Goal: Find specific page/section: Find specific page/section

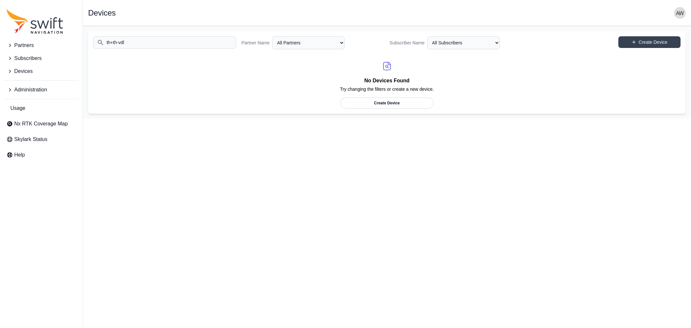
click at [146, 42] on input "th+th-vdl" at bounding box center [164, 42] width 143 height 12
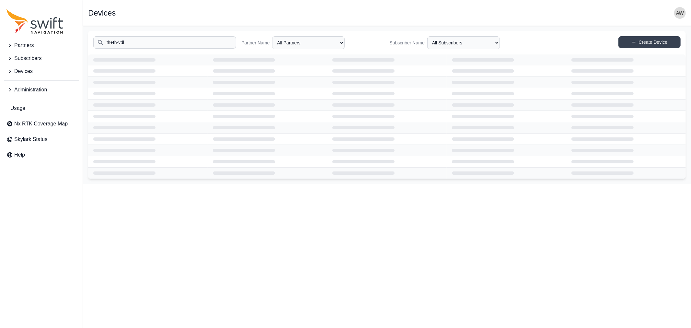
click at [119, 41] on input "th+th-vdl" at bounding box center [164, 42] width 143 height 12
type input "vdl"
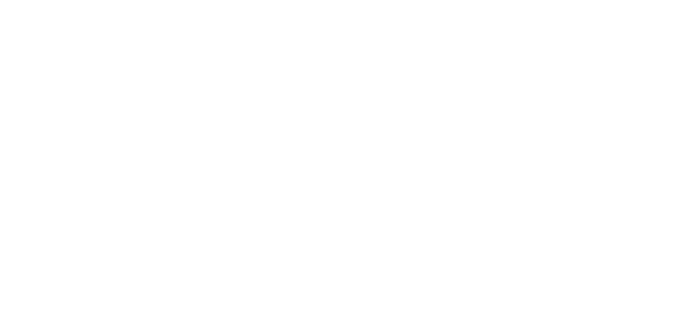
select select
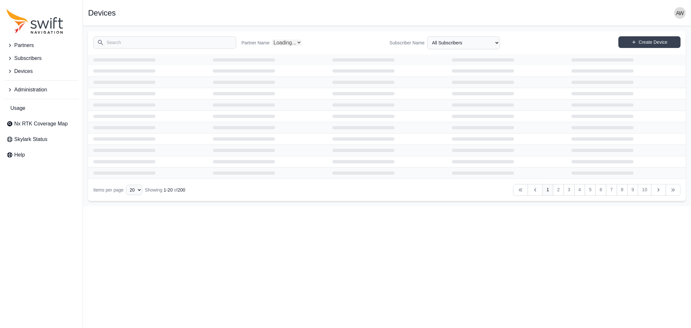
click at [147, 42] on input "Search" at bounding box center [164, 42] width 143 height 12
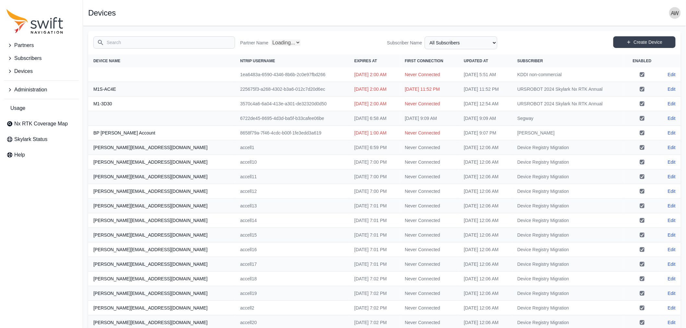
select select "Partner Name"
click at [23, 70] on span "Devices" at bounding box center [23, 71] width 18 height 8
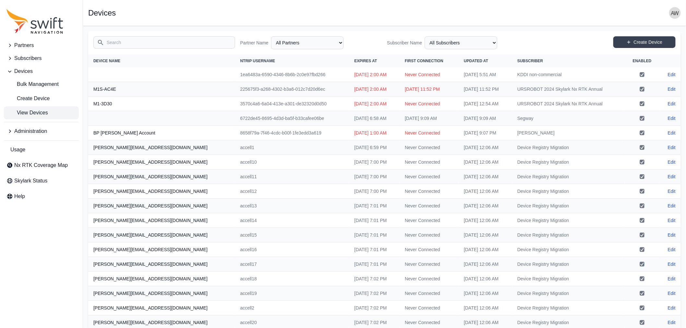
click at [144, 42] on input "Search" at bounding box center [164, 42] width 142 height 12
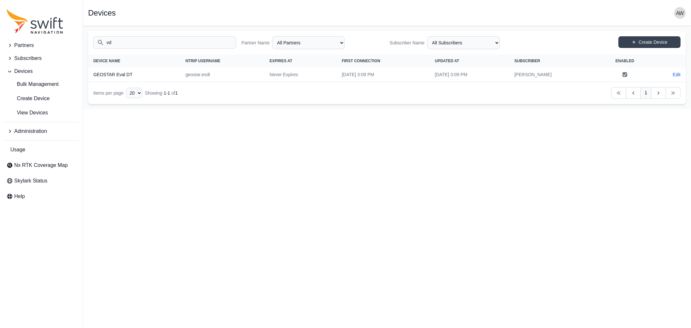
type input "v"
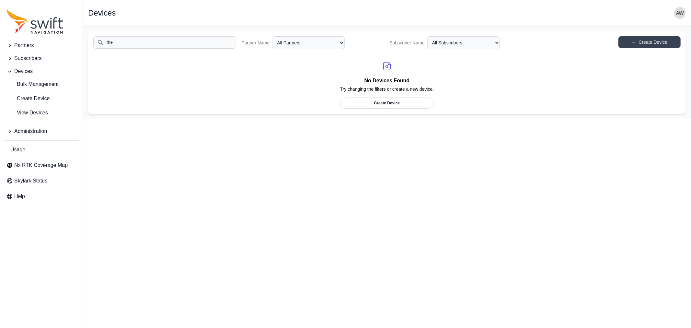
drag, startPoint x: 125, startPoint y: 42, endPoint x: 104, endPoint y: 41, distance: 21.4
click at [104, 41] on input "th+" at bounding box center [164, 42] width 143 height 12
type input "th+th-vdl"
click at [36, 110] on span "View Devices" at bounding box center [26, 113] width 41 height 8
